Goal: Information Seeking & Learning: Learn about a topic

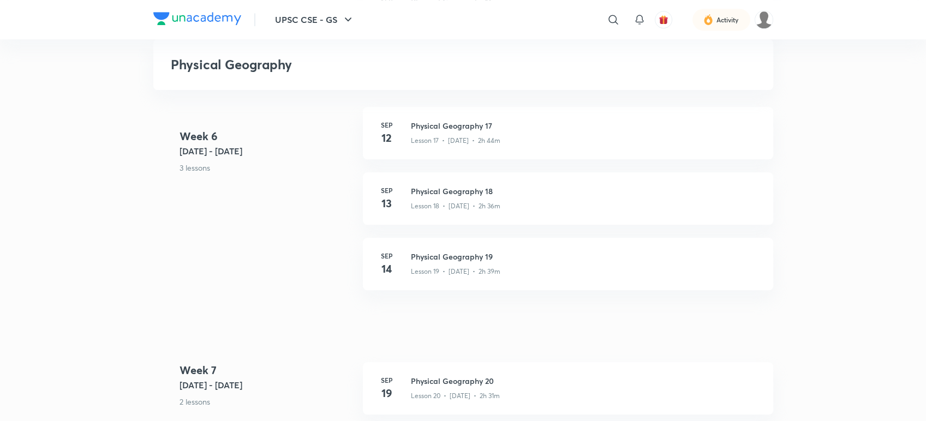
scroll to position [1725, 0]
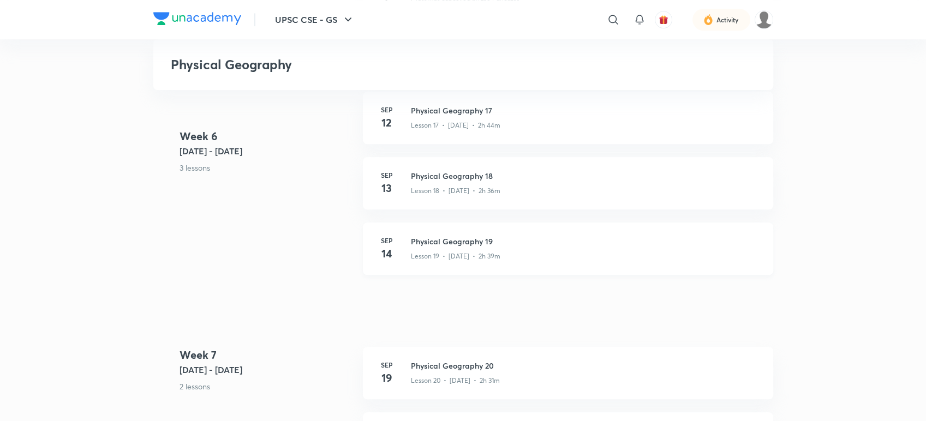
click at [496, 257] on p "Lesson 19 • [DATE] • 2h 39m" at bounding box center [456, 257] width 90 height 10
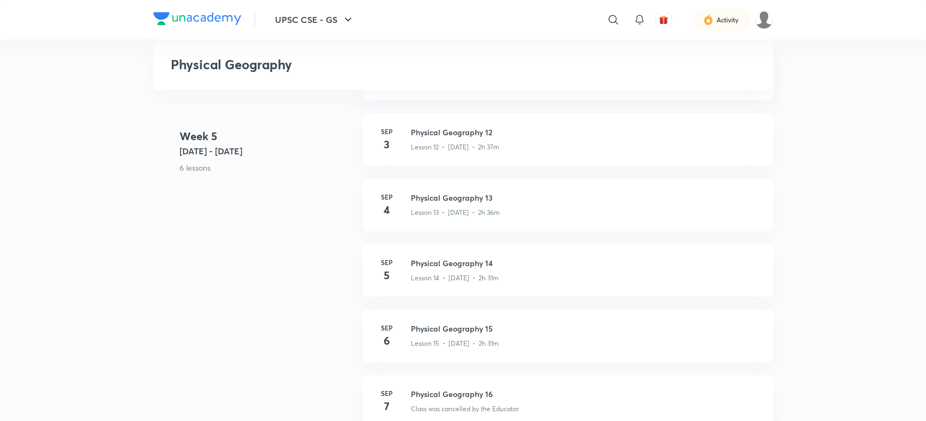
scroll to position [1576, 0]
